Goal: Find specific page/section: Locate a particular part of the current website

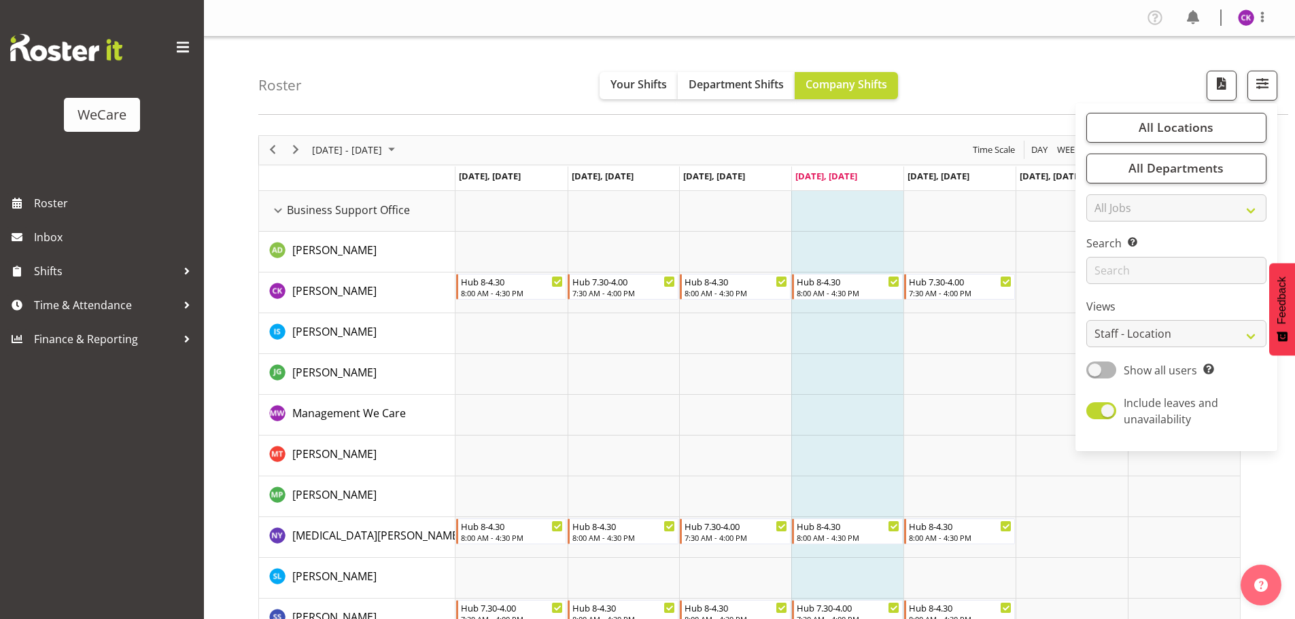
select select "location"
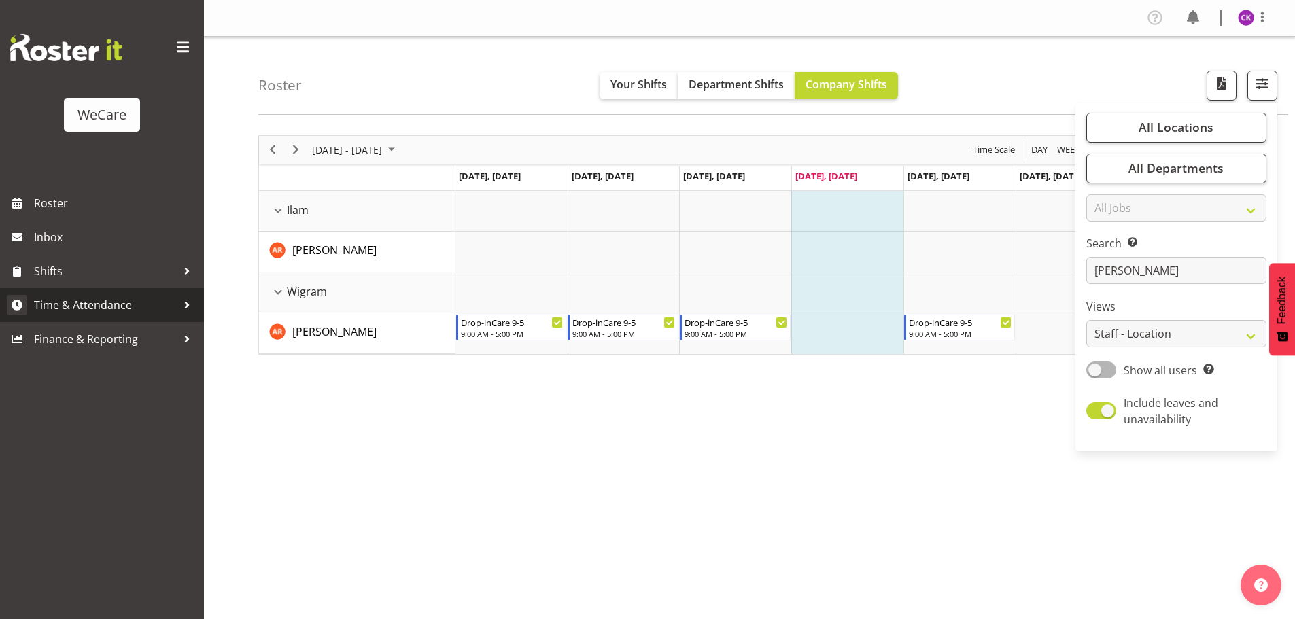
type input "[PERSON_NAME]"
click at [1149, 256] on div "Search Search for a particular employee [PERSON_NAME]" at bounding box center [1176, 259] width 180 height 49
click at [1145, 267] on input "[PERSON_NAME]" at bounding box center [1176, 270] width 180 height 27
drag, startPoint x: 1145, startPoint y: 268, endPoint x: 1042, endPoint y: 275, distance: 103.5
click at [1043, 274] on div "Roster Your Shifts Department Shifts Company Shifts All Locations Clear Busines…" at bounding box center [749, 353] width 1091 height 632
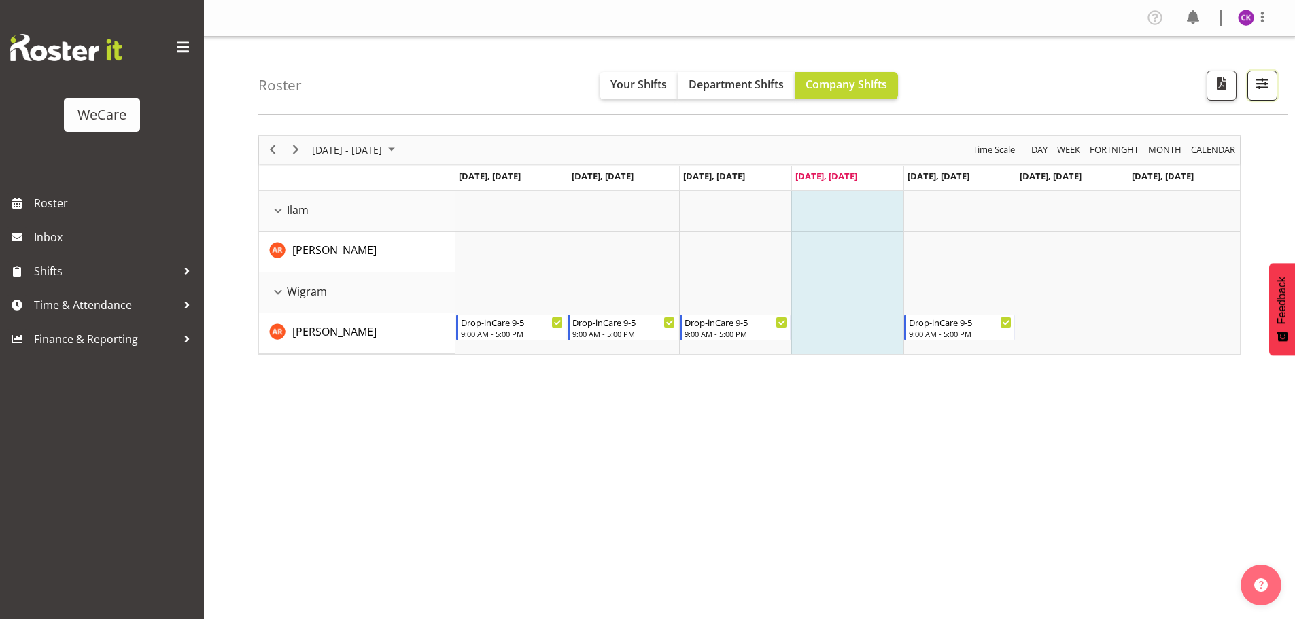
click at [1267, 77] on span "button" at bounding box center [1262, 84] width 18 height 18
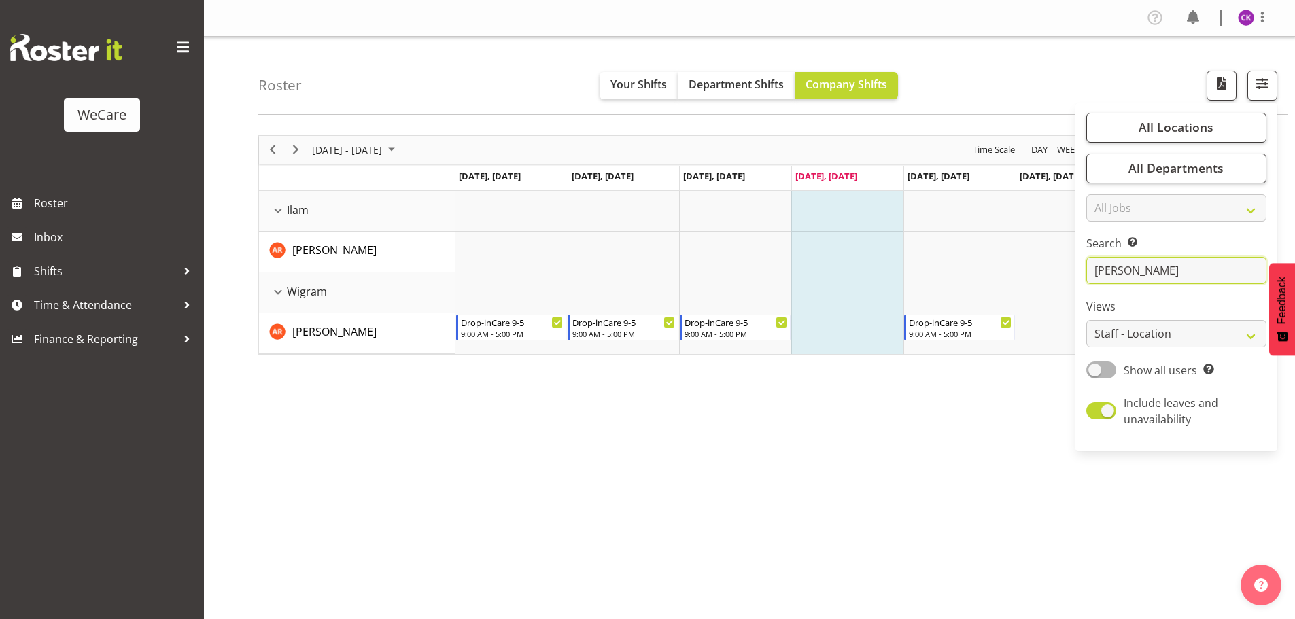
click at [1134, 273] on input "[PERSON_NAME]" at bounding box center [1176, 270] width 180 height 27
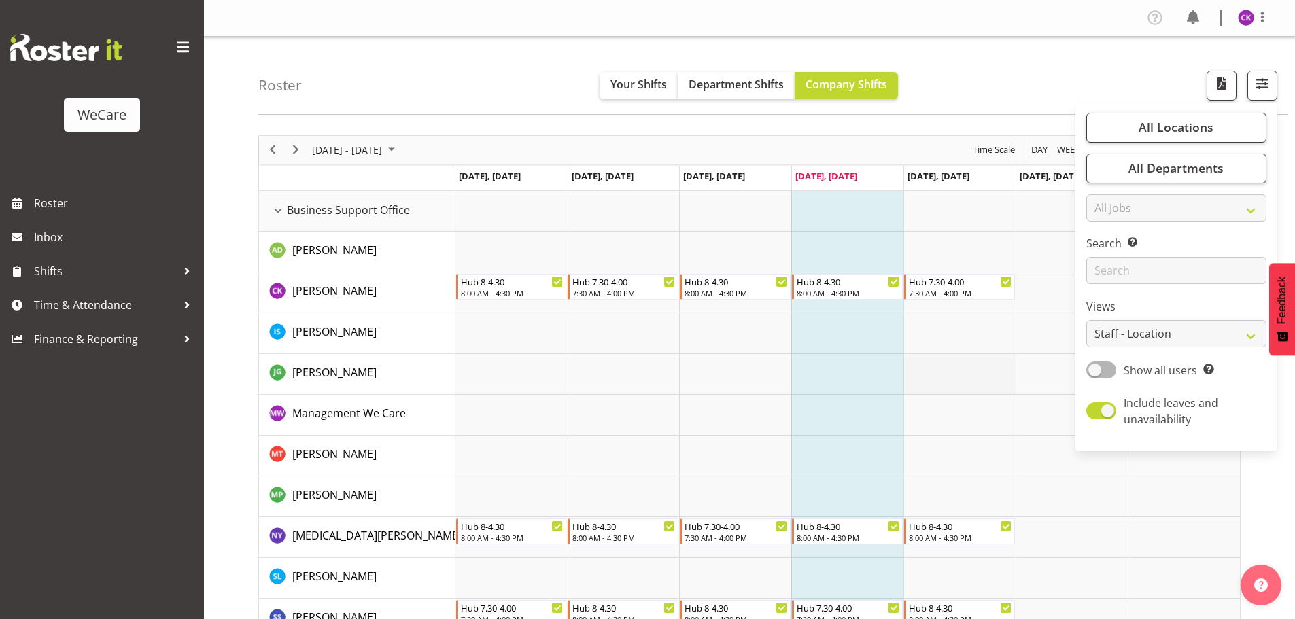
click at [935, 355] on td "Timeline Week of August 14, 2025" at bounding box center [959, 374] width 112 height 41
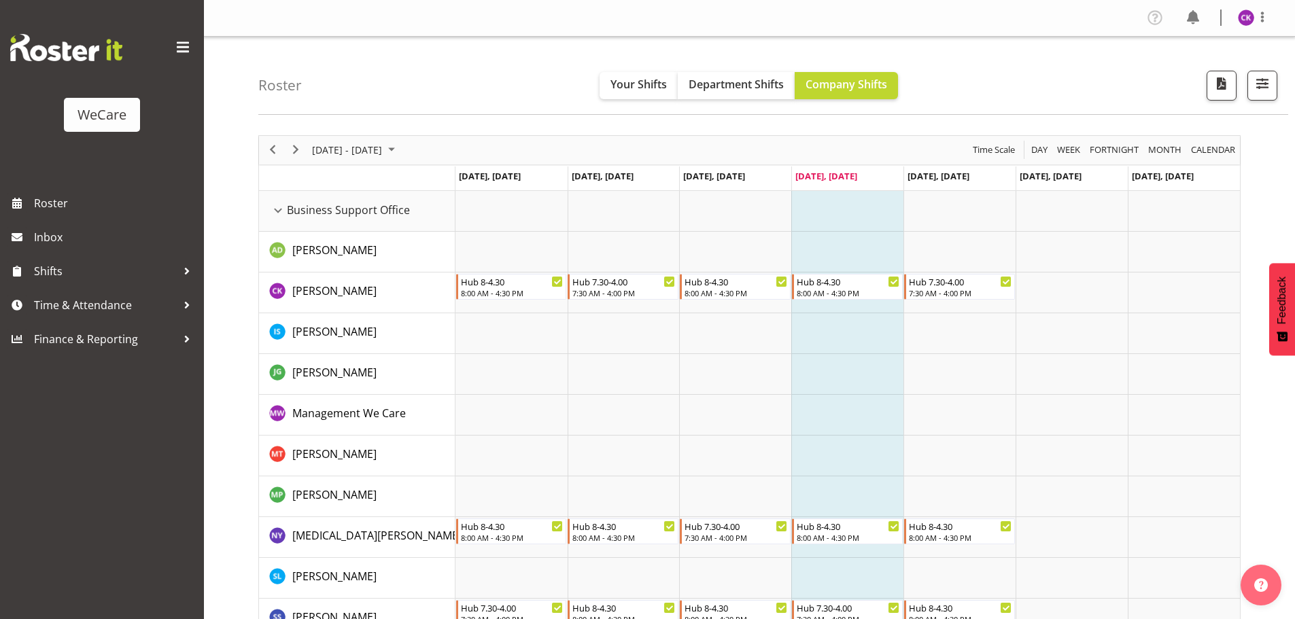
click at [856, 354] on td "Timeline Week of August 14, 2025" at bounding box center [847, 374] width 112 height 41
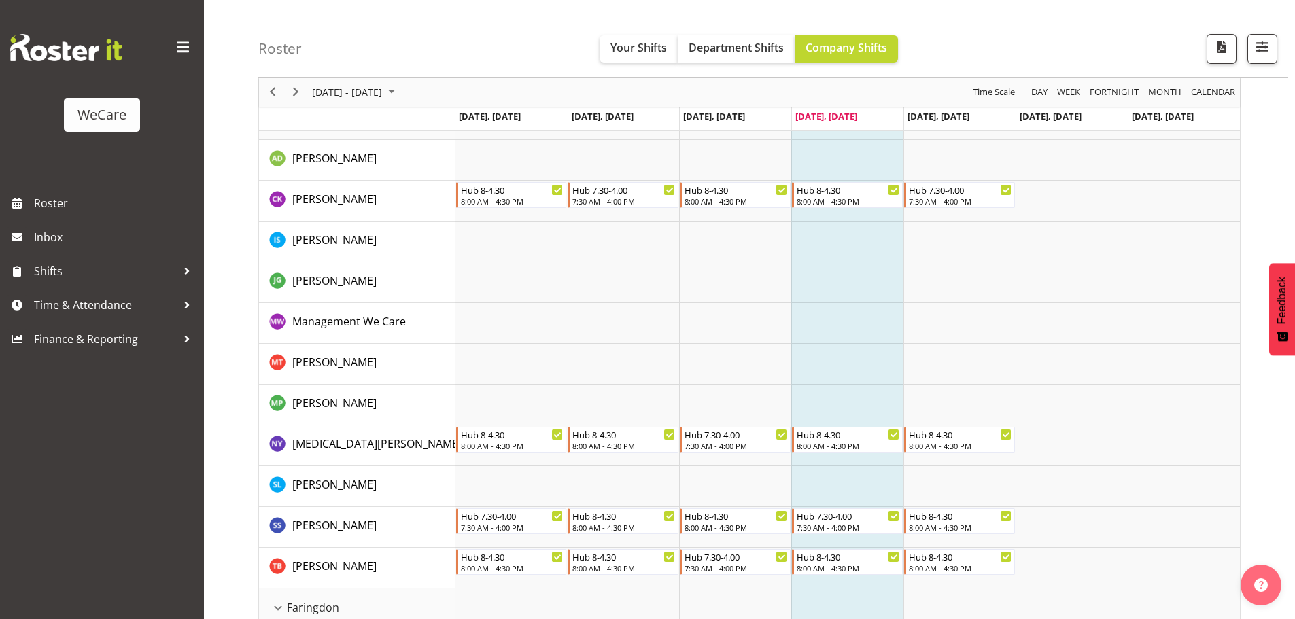
scroll to position [68, 0]
